Goal: Navigation & Orientation: Find specific page/section

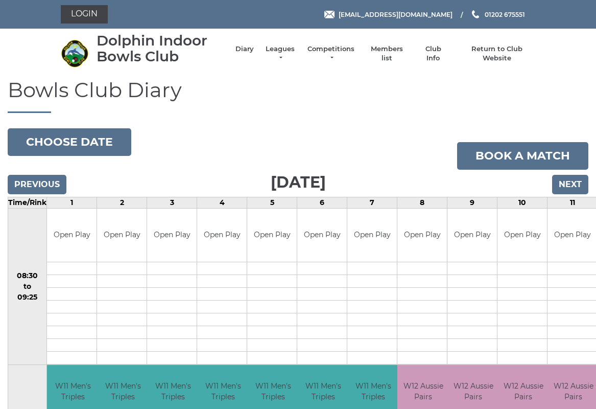
scroll to position [3, 0]
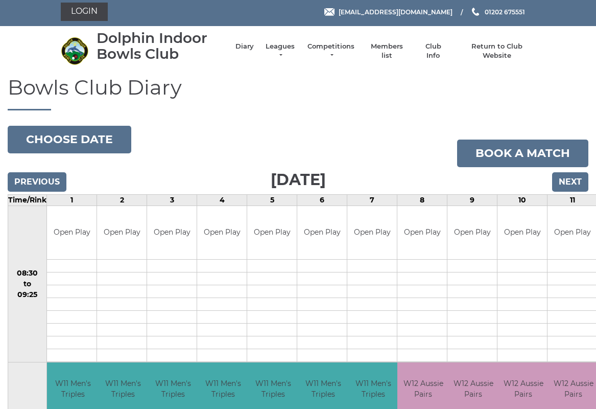
click at [336, 55] on link "Competitions" at bounding box center [331, 51] width 49 height 18
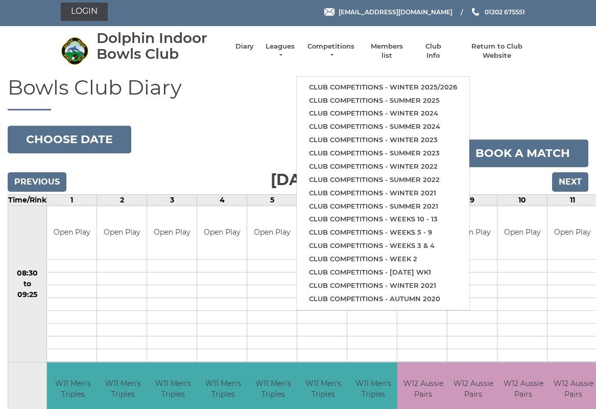
click at [355, 82] on link "Club competitions - Winter 2025/2026" at bounding box center [383, 87] width 173 height 13
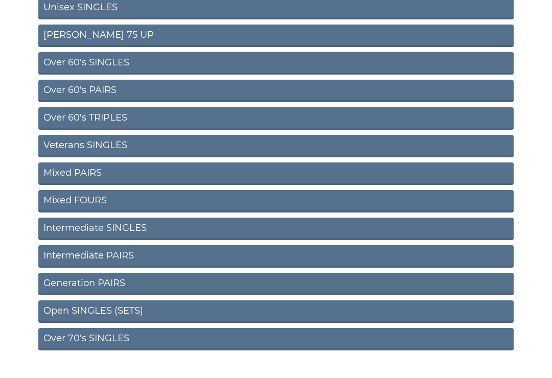
scroll to position [333, 0]
click at [121, 256] on link "Intermediate PAIRS" at bounding box center [275, 257] width 475 height 22
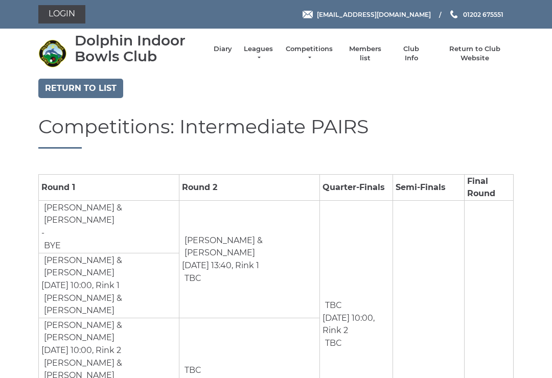
click at [269, 51] on link "Leagues" at bounding box center [258, 53] width 32 height 18
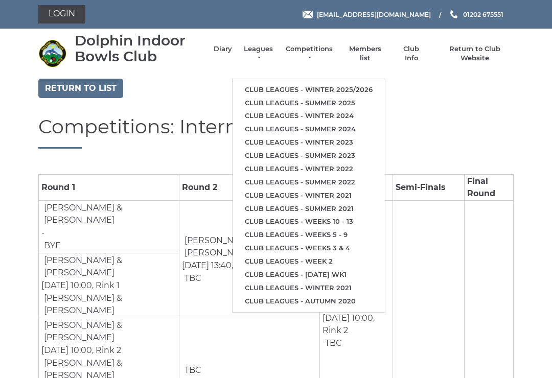
click at [334, 86] on link "Club leagues - Winter 2025/2026" at bounding box center [308, 89] width 152 height 13
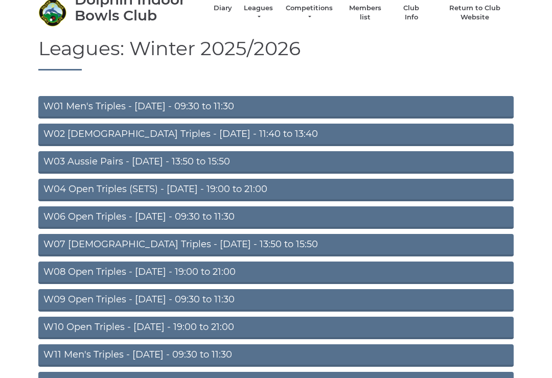
scroll to position [42, 0]
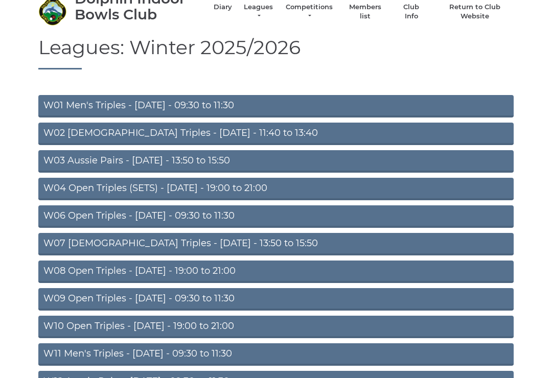
click at [197, 223] on link "W06 Open Triples - Tuesday - 09:30 to 11:30" at bounding box center [275, 216] width 475 height 22
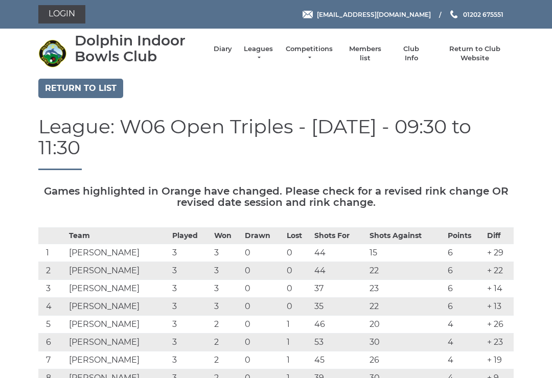
click at [227, 54] on link "Diary" at bounding box center [223, 48] width 18 height 9
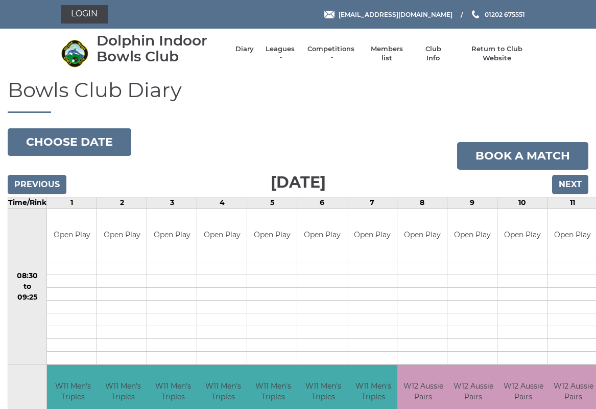
click at [85, 143] on button "Choose date" at bounding box center [70, 142] width 124 height 28
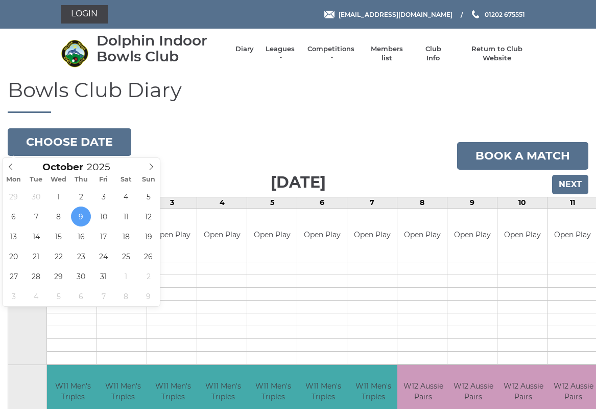
type input "[DATE]"
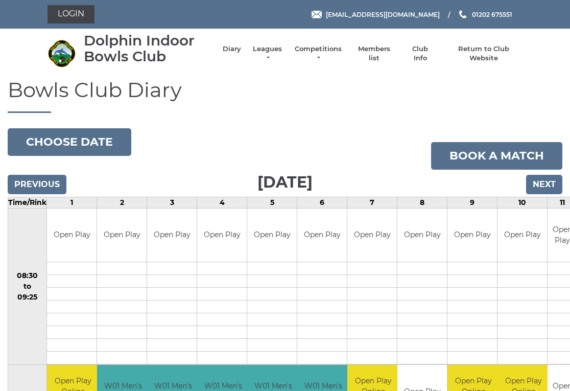
click at [284, 55] on link "Leagues" at bounding box center [267, 53] width 32 height 18
